Goal: Navigation & Orientation: Understand site structure

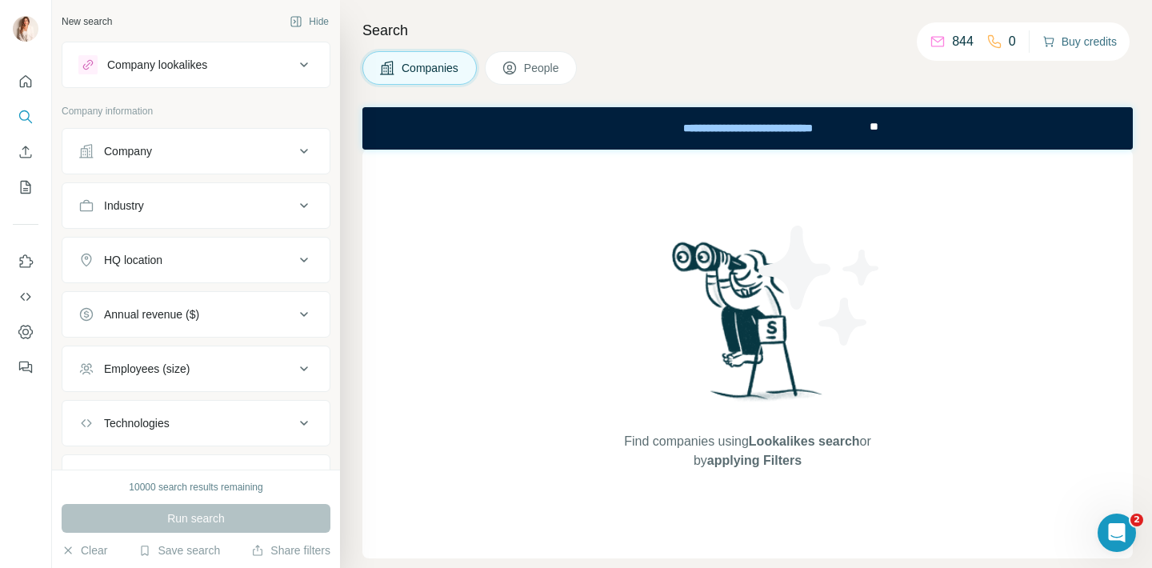
click at [1078, 48] on button "Buy credits" at bounding box center [1079, 41] width 74 height 22
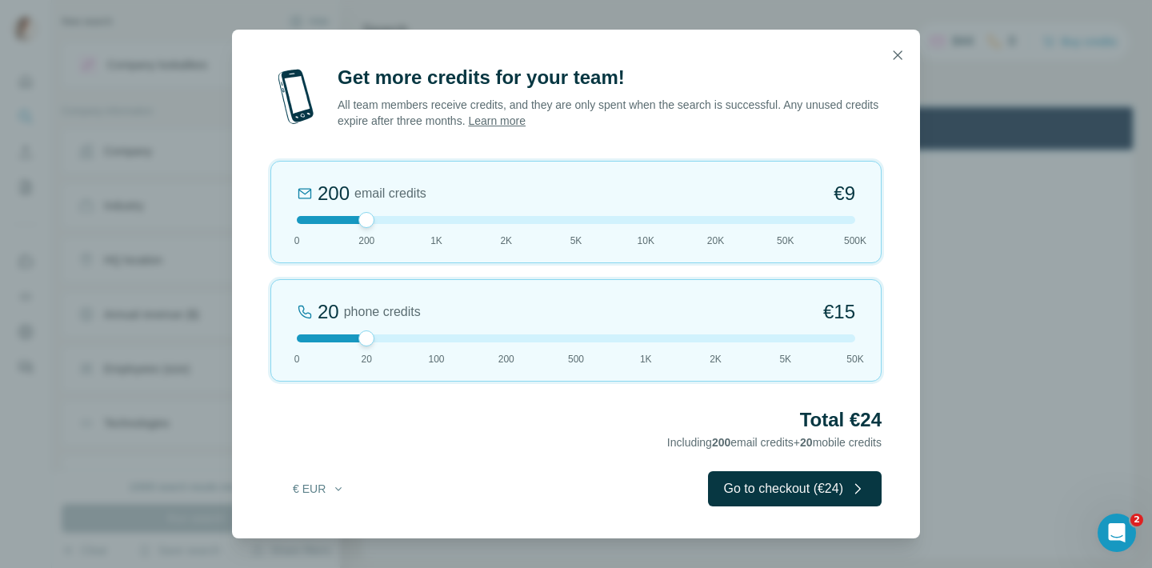
click at [897, 54] on icon "button" at bounding box center [897, 54] width 9 height 9
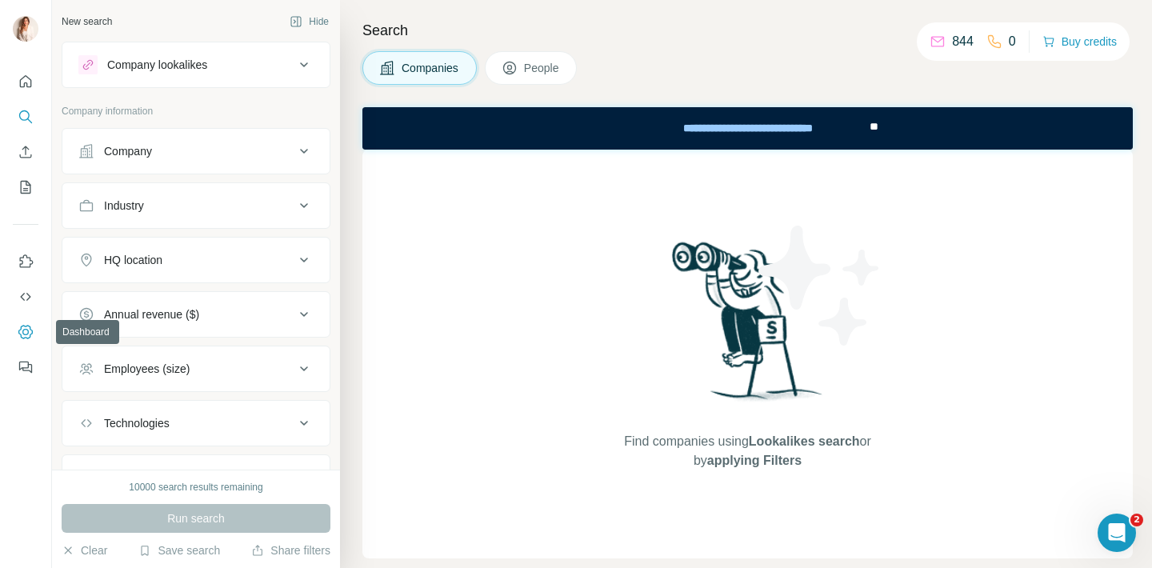
click at [26, 342] on button "Dashboard" at bounding box center [26, 332] width 26 height 29
click at [30, 82] on icon "Quick start" at bounding box center [26, 82] width 16 height 16
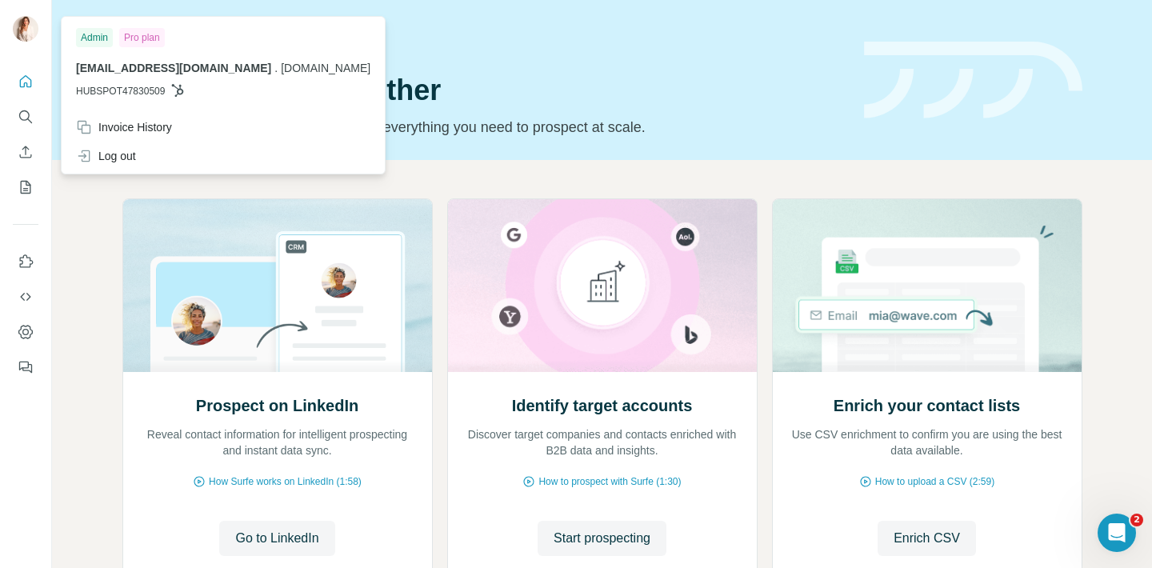
click at [21, 45] on div at bounding box center [28, 31] width 46 height 53
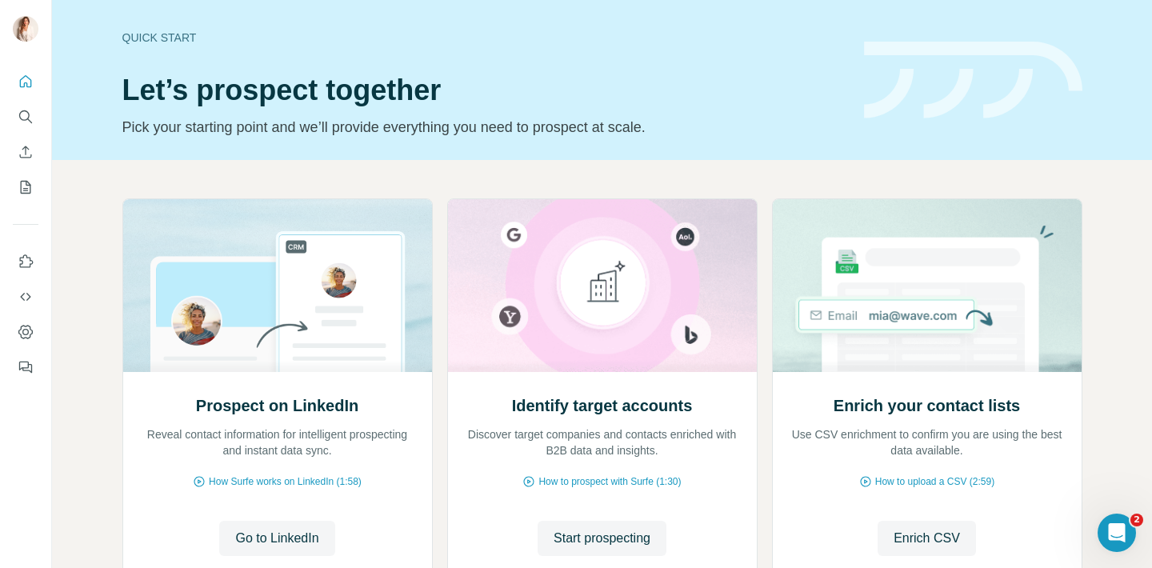
click at [26, 27] on img at bounding box center [26, 29] width 26 height 26
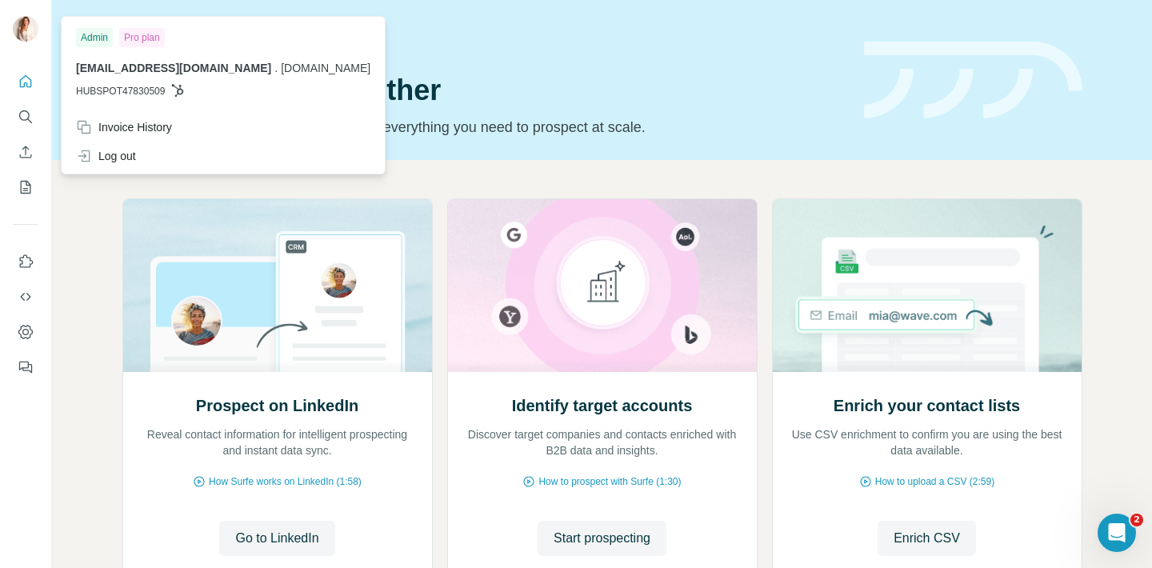
click at [148, 39] on div "Pro plan" at bounding box center [142, 37] width 46 height 19
click at [109, 93] on span "HUBSPOT47830509" at bounding box center [120, 91] width 89 height 14
click at [26, 336] on icon "Dashboard" at bounding box center [26, 332] width 16 height 16
click at [33, 35] on img at bounding box center [26, 29] width 26 height 26
click at [25, 328] on icon "Dashboard" at bounding box center [26, 332] width 16 height 16
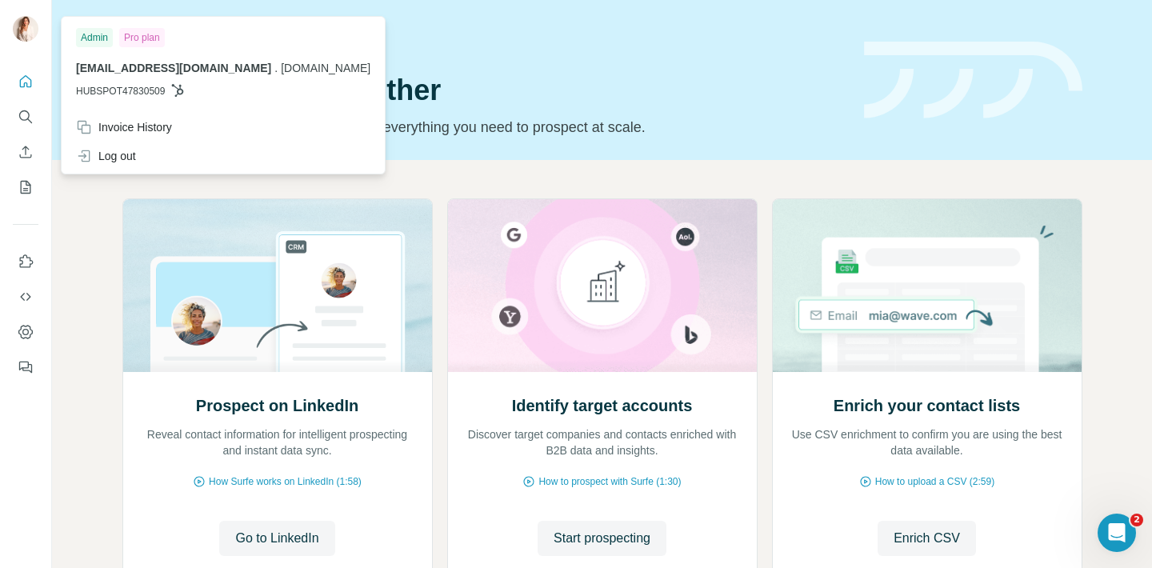
click at [13, 36] on div at bounding box center [26, 30] width 26 height 29
click at [24, 26] on img at bounding box center [26, 29] width 26 height 26
click at [27, 82] on icon "Quick start" at bounding box center [26, 82] width 16 height 16
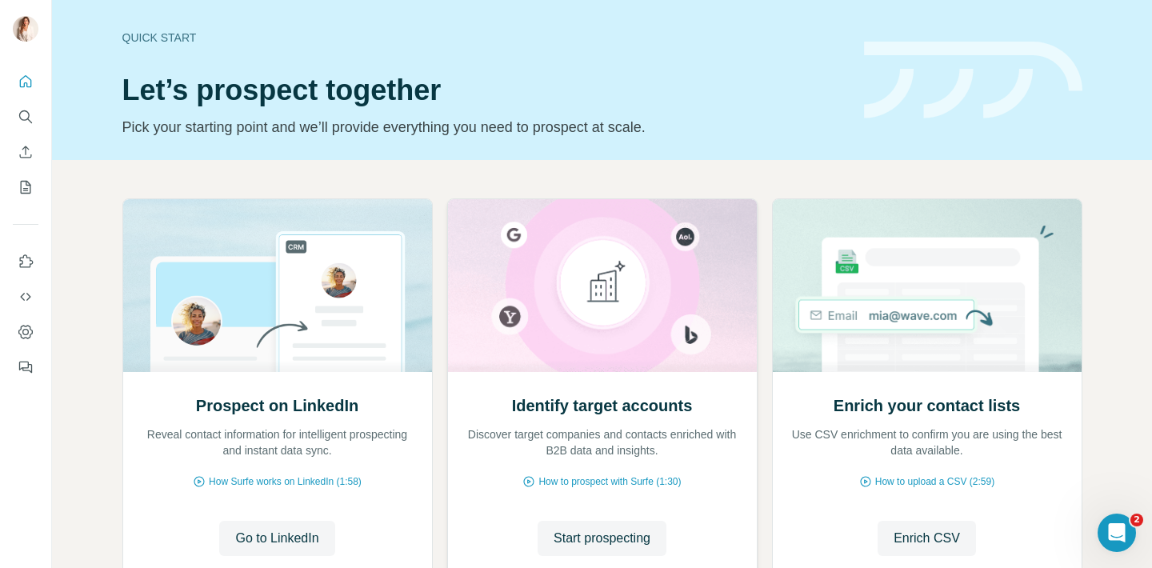
scroll to position [120, 0]
